Goal: Information Seeking & Learning: Learn about a topic

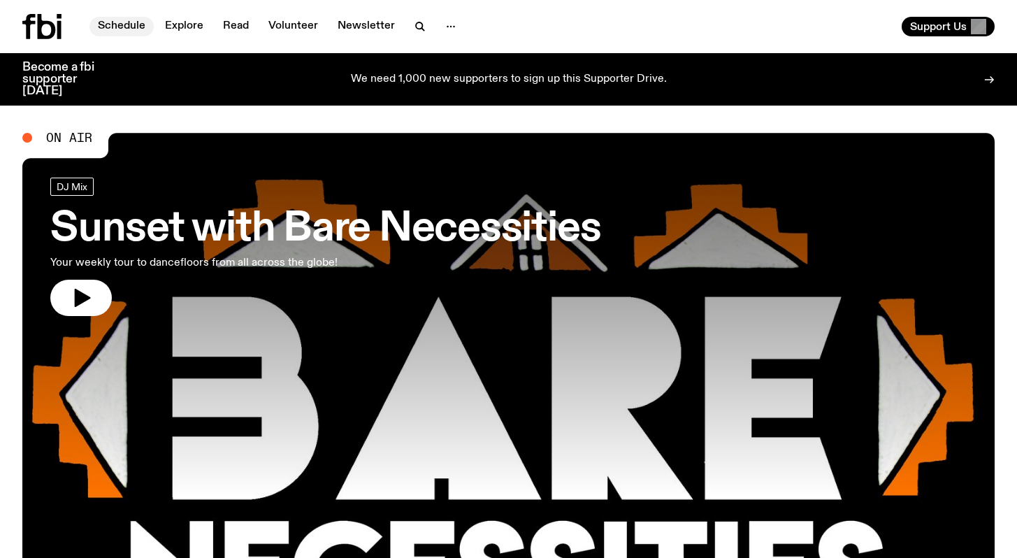
click at [117, 27] on link "Schedule" at bounding box center [121, 27] width 64 height 20
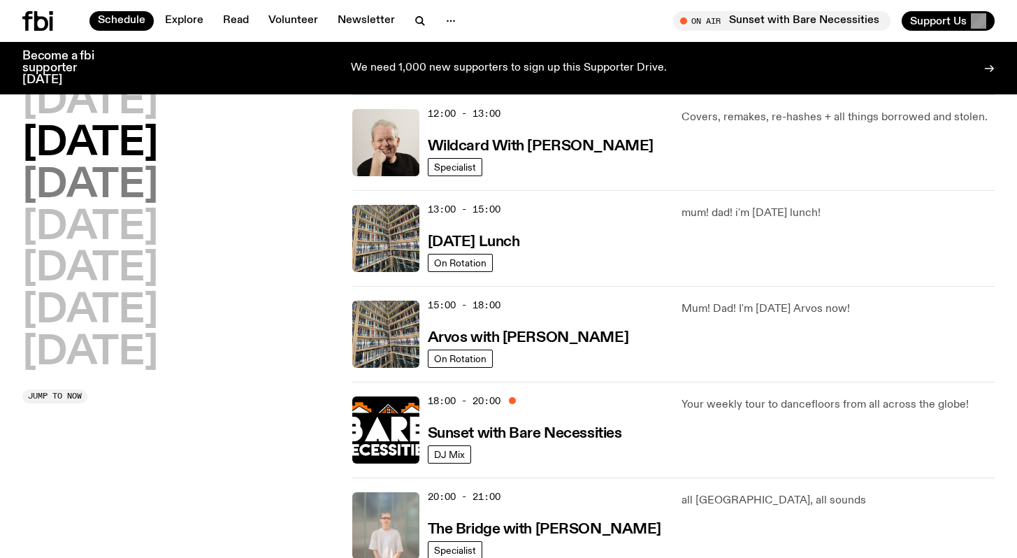
click at [118, 178] on h2 "[DATE]" at bounding box center [90, 185] width 136 height 39
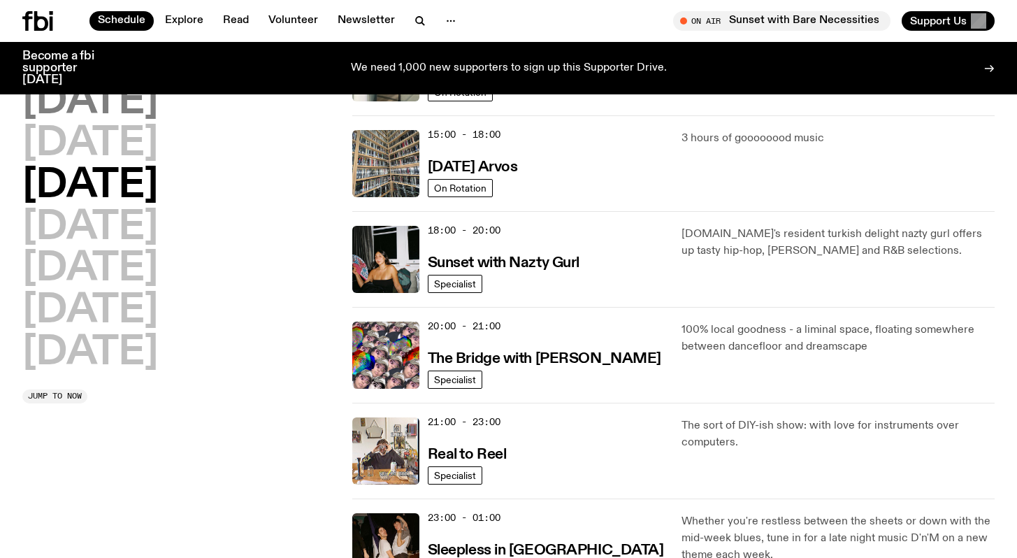
click at [122, 85] on h2 "[DATE]" at bounding box center [90, 101] width 136 height 39
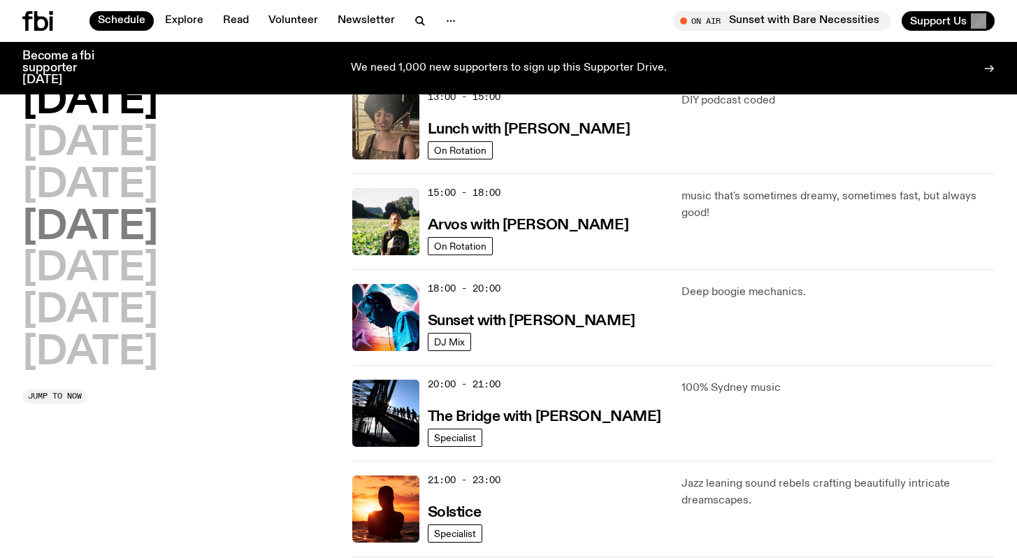
click at [147, 226] on h2 "[DATE]" at bounding box center [90, 227] width 136 height 39
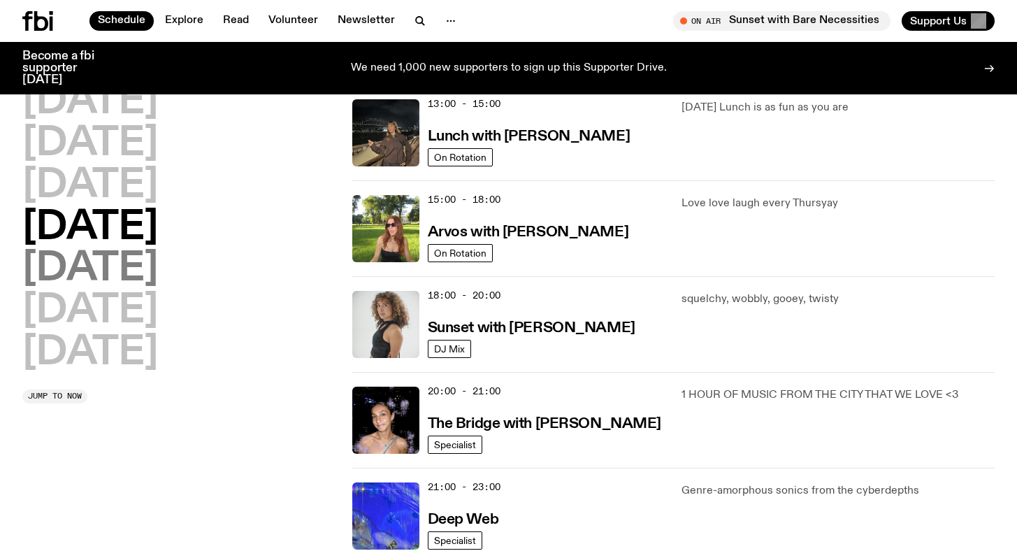
click at [117, 264] on h2 "[DATE]" at bounding box center [90, 269] width 136 height 39
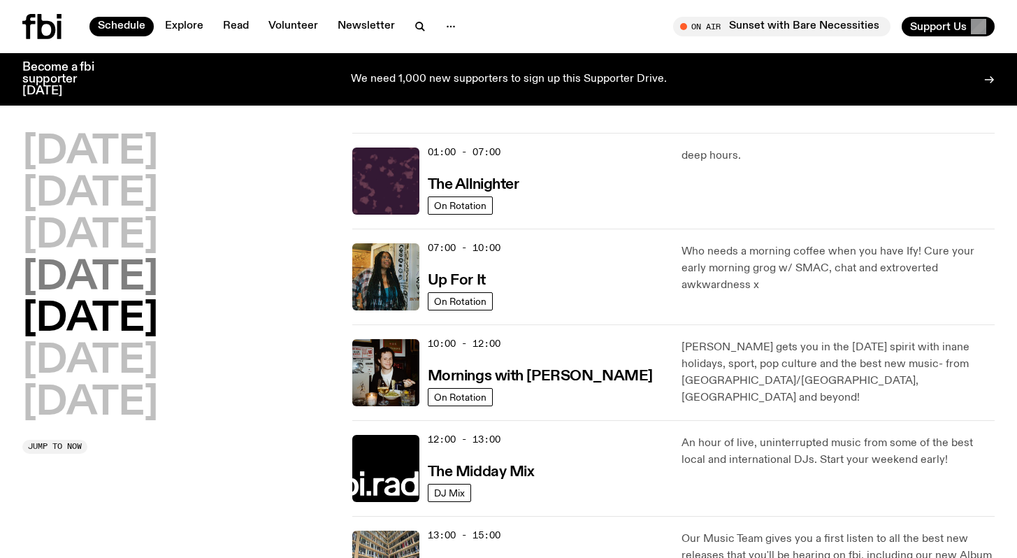
click at [138, 289] on h2 "[DATE]" at bounding box center [90, 278] width 136 height 39
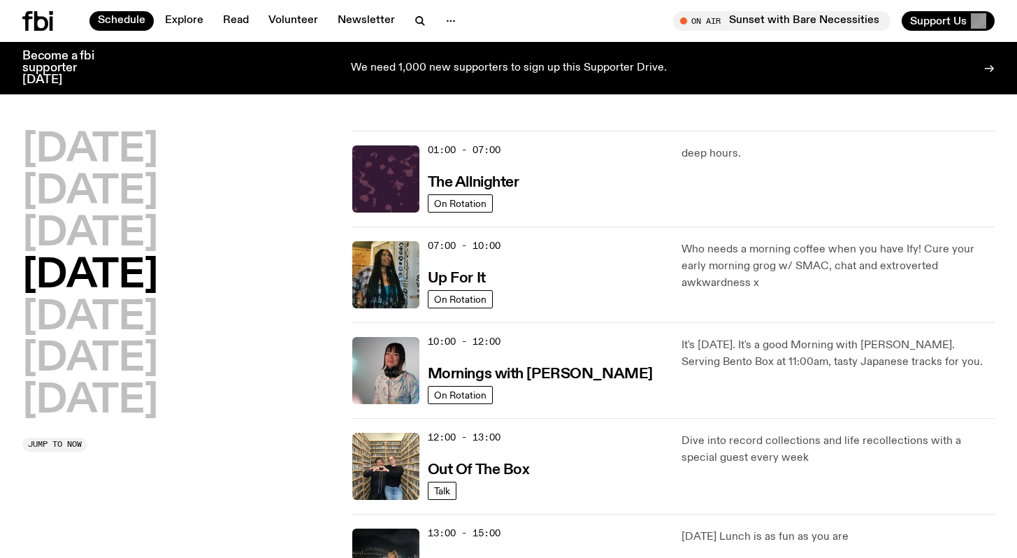
scroll to position [39, 0]
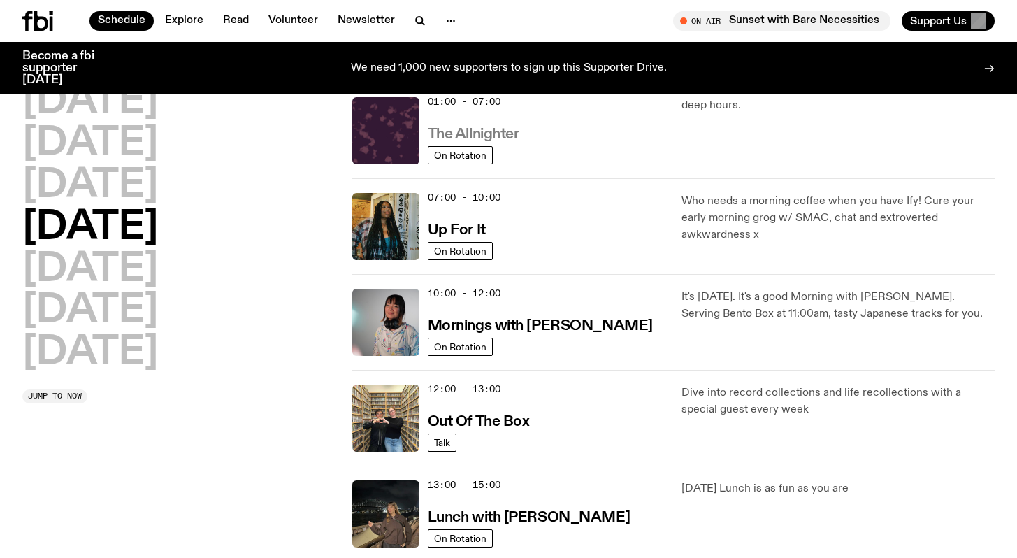
click at [495, 130] on h3 "The Allnighter" at bounding box center [474, 134] width 92 height 15
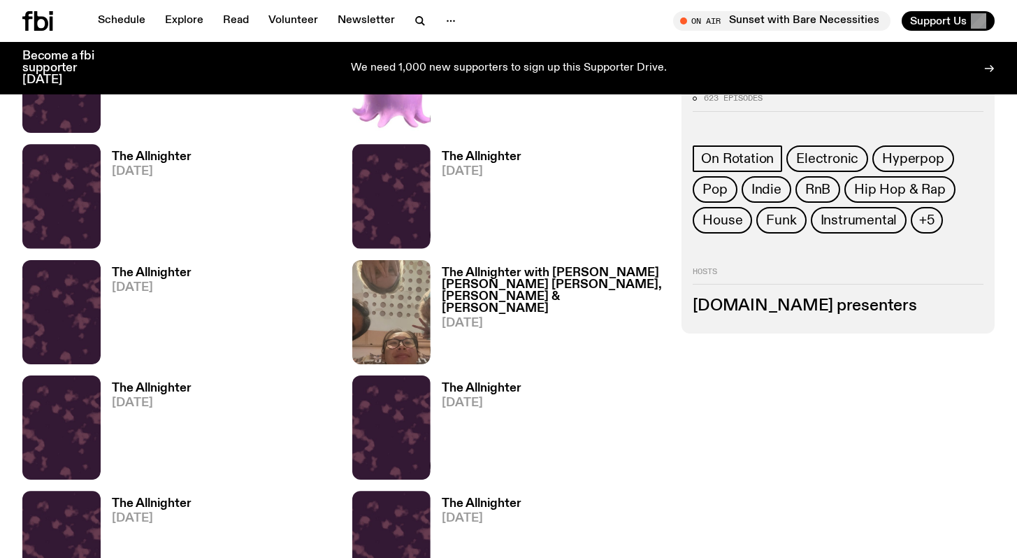
scroll to position [1586, 0]
